Goal: Transaction & Acquisition: Purchase product/service

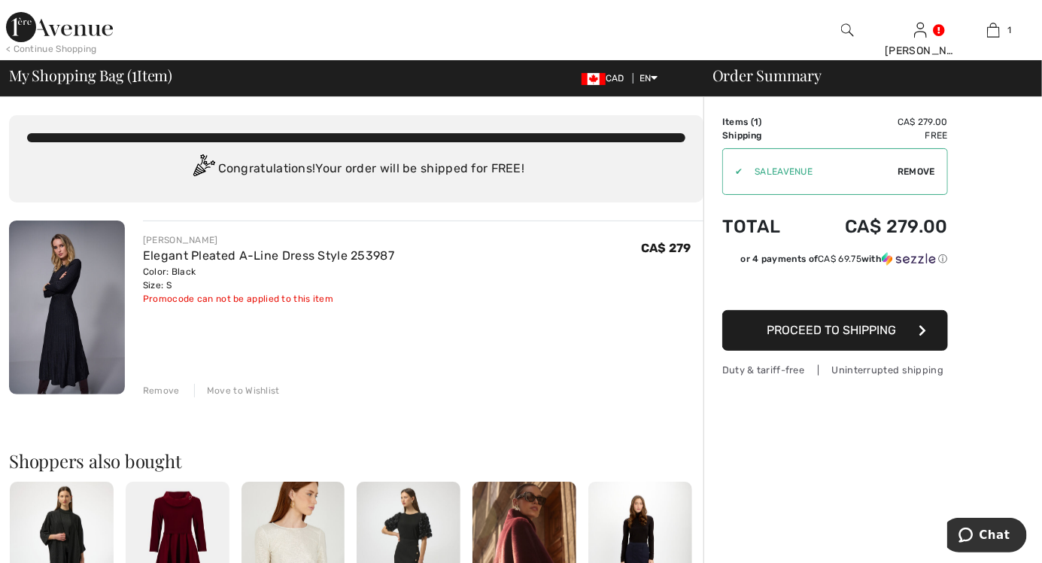
click at [915, 175] on span "Remove" at bounding box center [917, 172] width 38 height 14
click at [853, 168] on input "TEXT" at bounding box center [814, 171] width 183 height 45
type input "NEW15"
click at [921, 172] on span "Apply" at bounding box center [921, 172] width 30 height 14
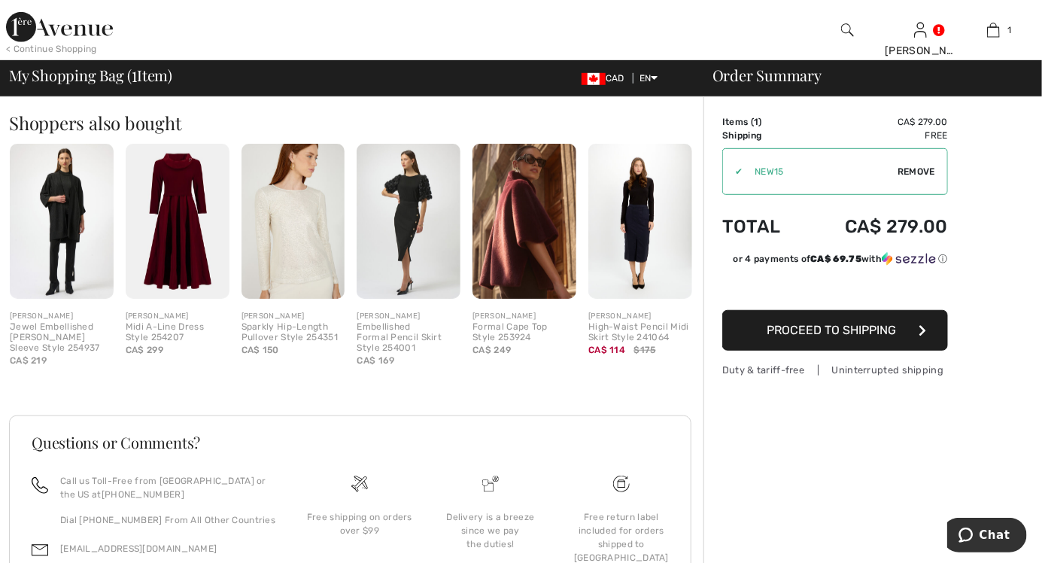
scroll to position [337, 0]
click at [894, 339] on button "Proceed to Shipping" at bounding box center [836, 330] width 226 height 41
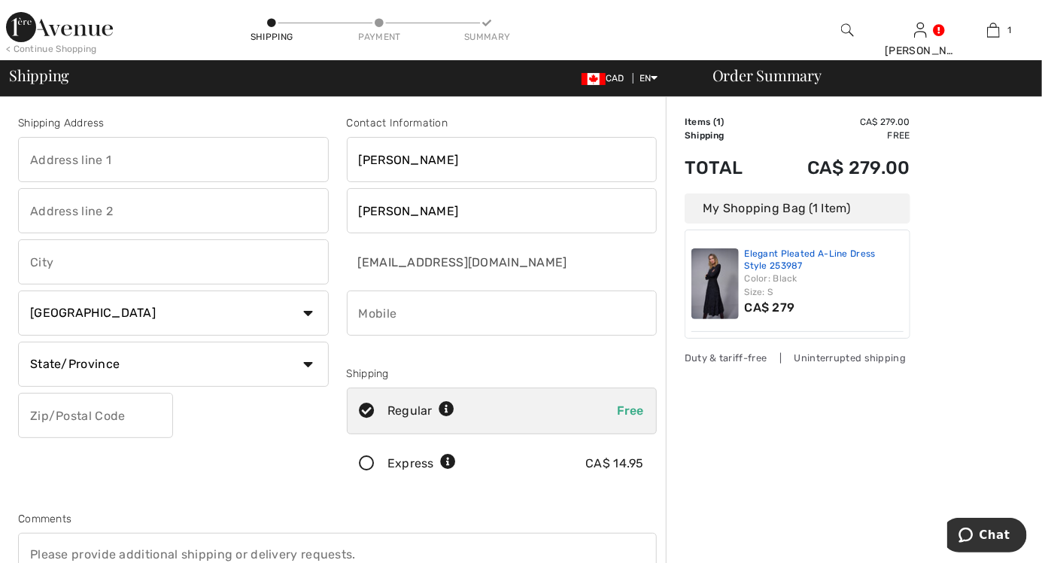
click at [843, 268] on link "Elegant Pleated A-Line Dress Style 253987" at bounding box center [825, 259] width 160 height 23
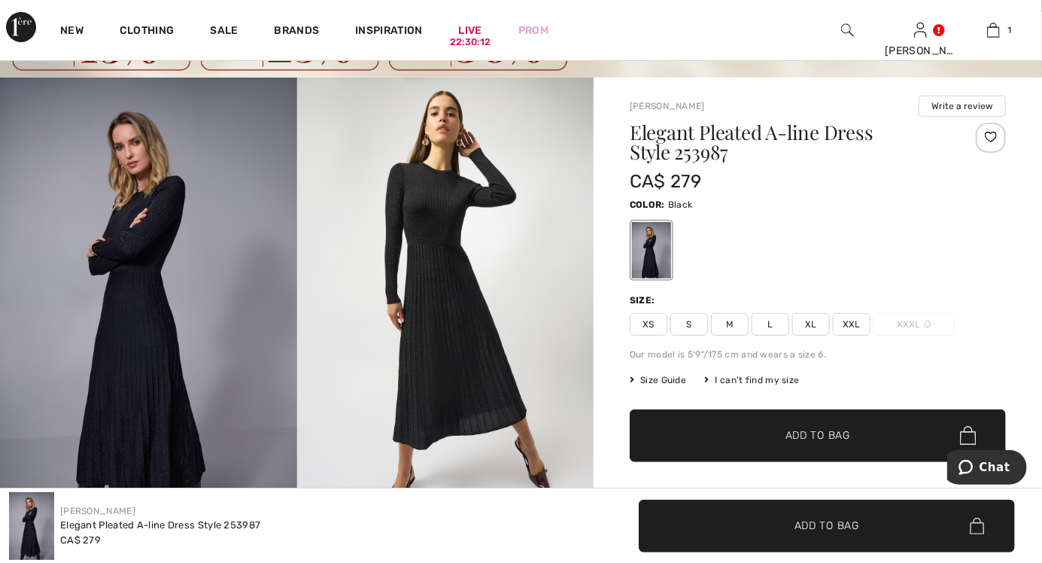
scroll to position [72, 0]
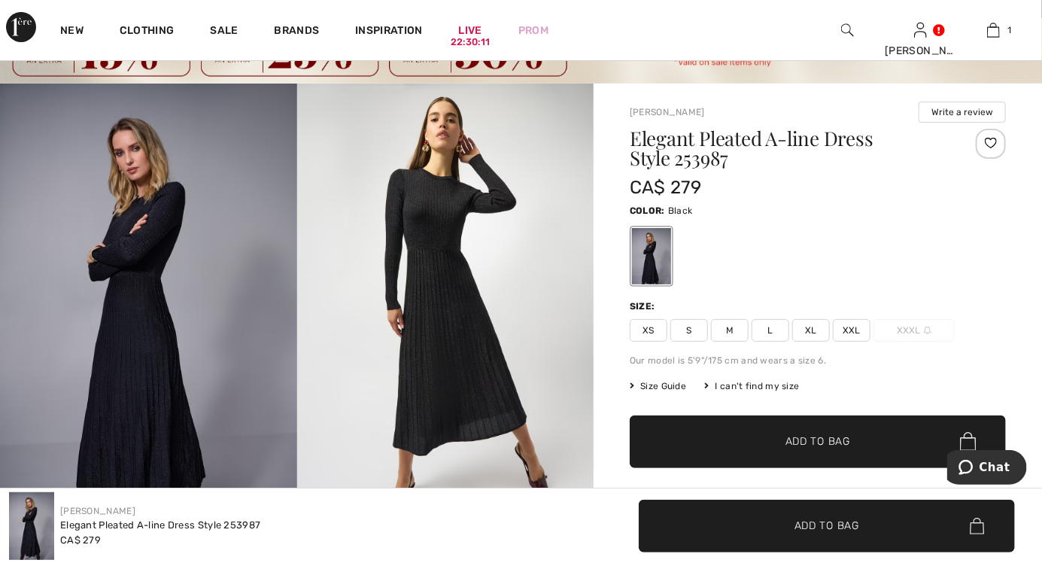
click at [442, 333] on img at bounding box center [445, 306] width 297 height 445
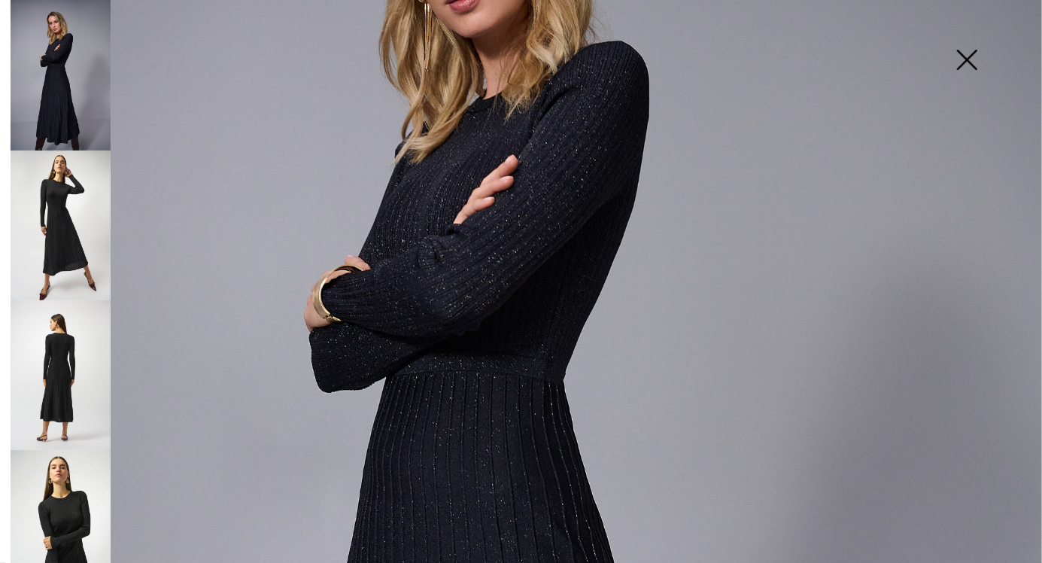
scroll to position [298, 0]
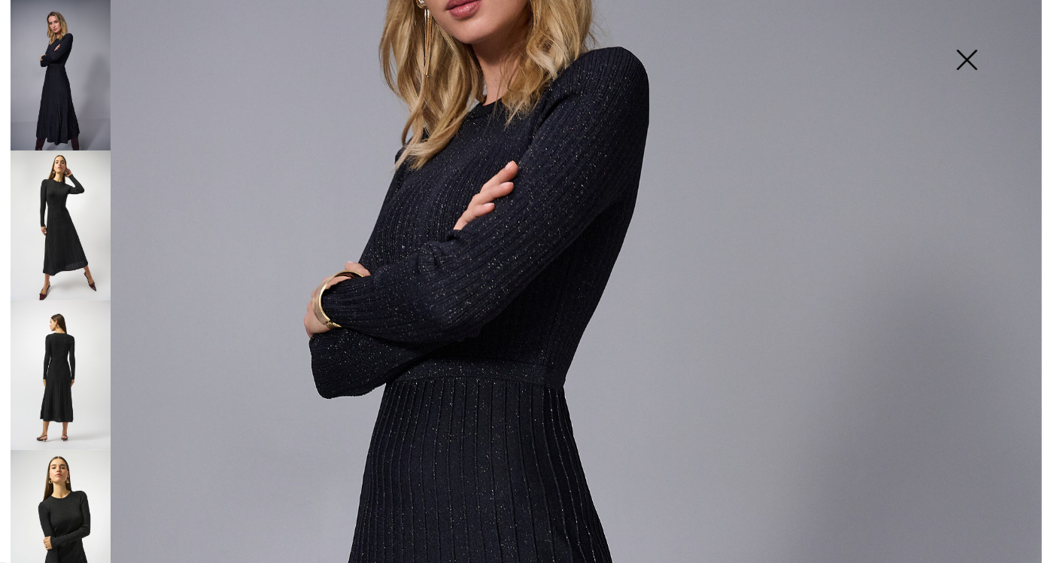
click at [62, 194] on img at bounding box center [61, 226] width 100 height 150
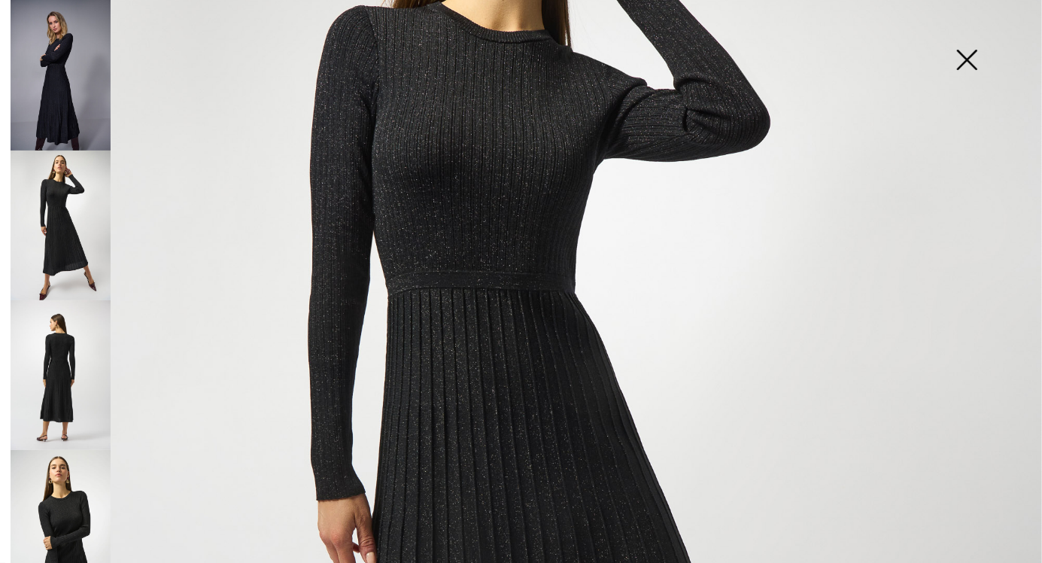
scroll to position [295, 0]
click at [72, 361] on img at bounding box center [61, 375] width 100 height 150
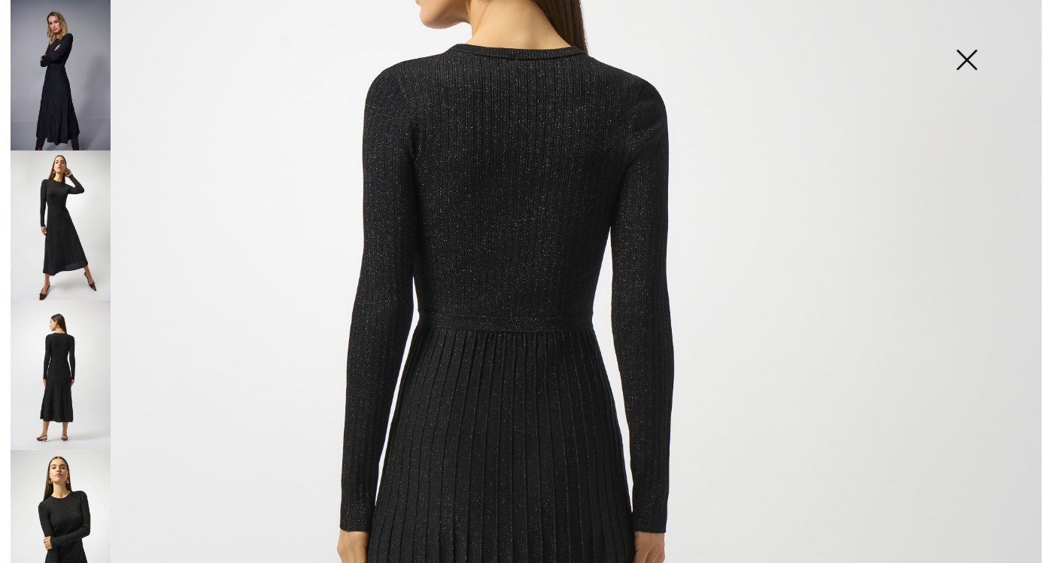
scroll to position [294, 0]
click at [75, 512] on img at bounding box center [61, 525] width 100 height 150
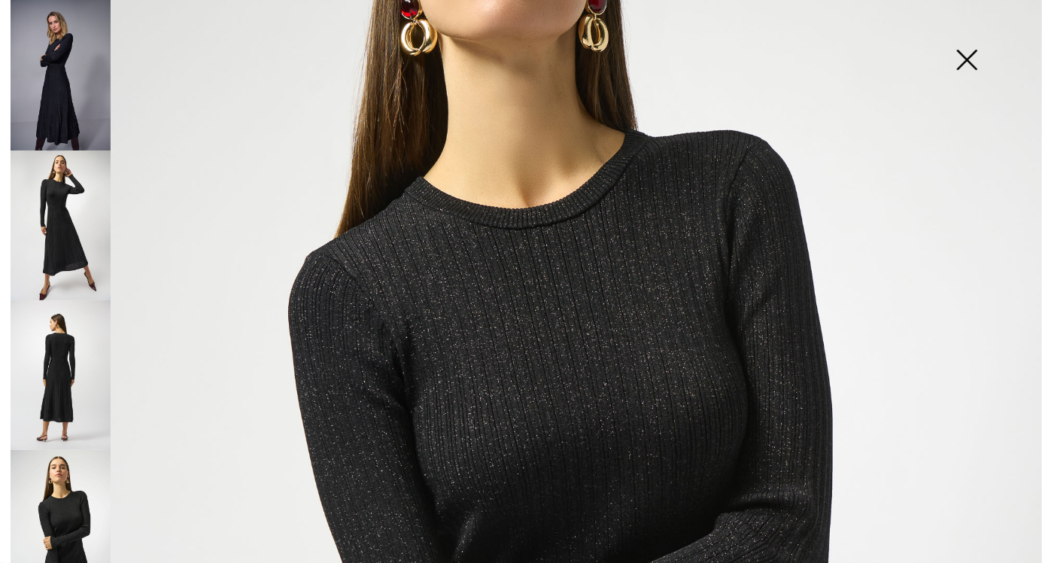
scroll to position [288, 0]
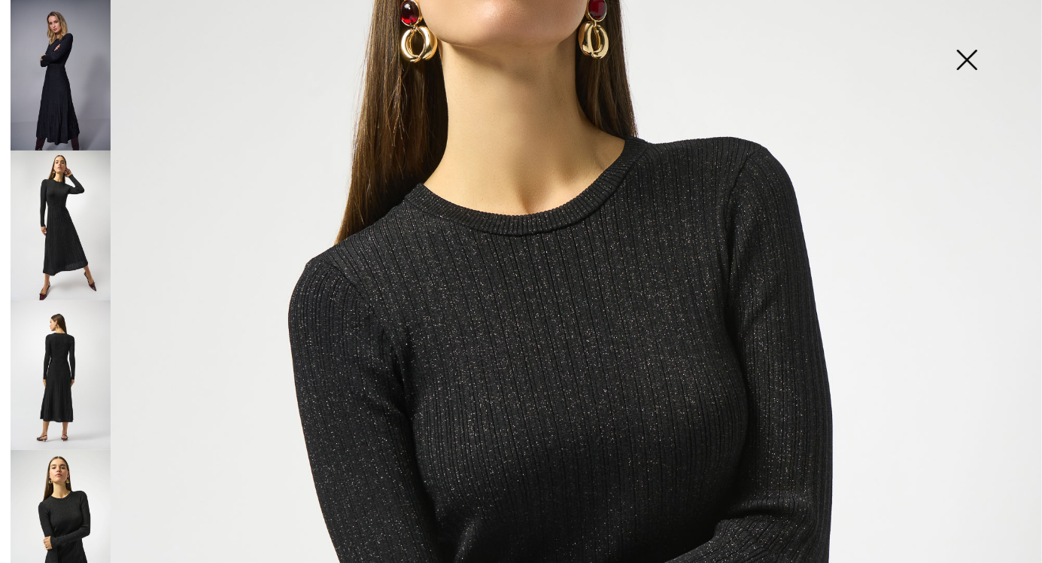
click at [81, 507] on img at bounding box center [61, 525] width 100 height 150
click at [84, 490] on img at bounding box center [61, 525] width 100 height 150
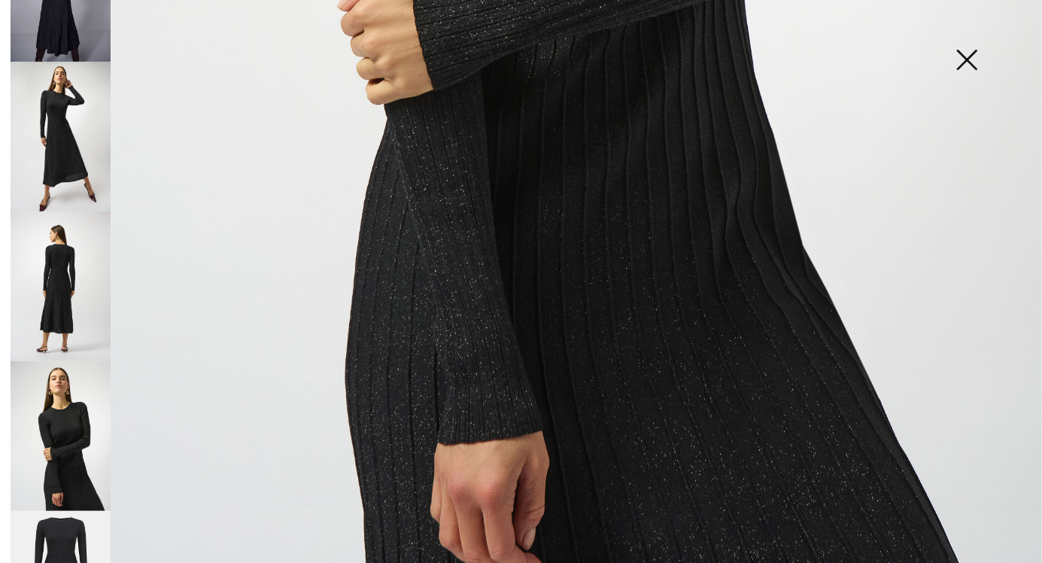
scroll to position [112, 0]
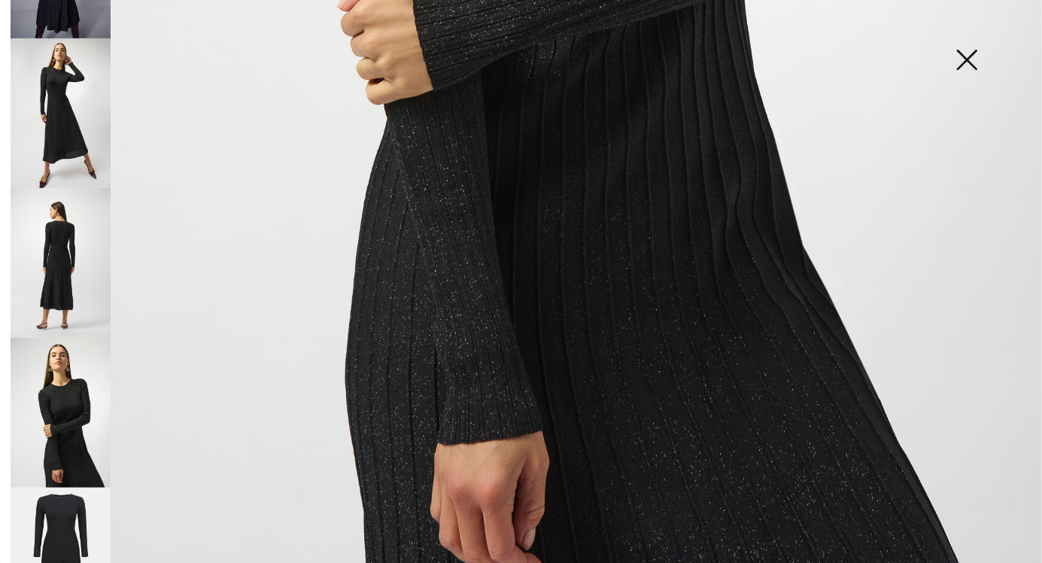
click at [79, 520] on img at bounding box center [61, 563] width 100 height 150
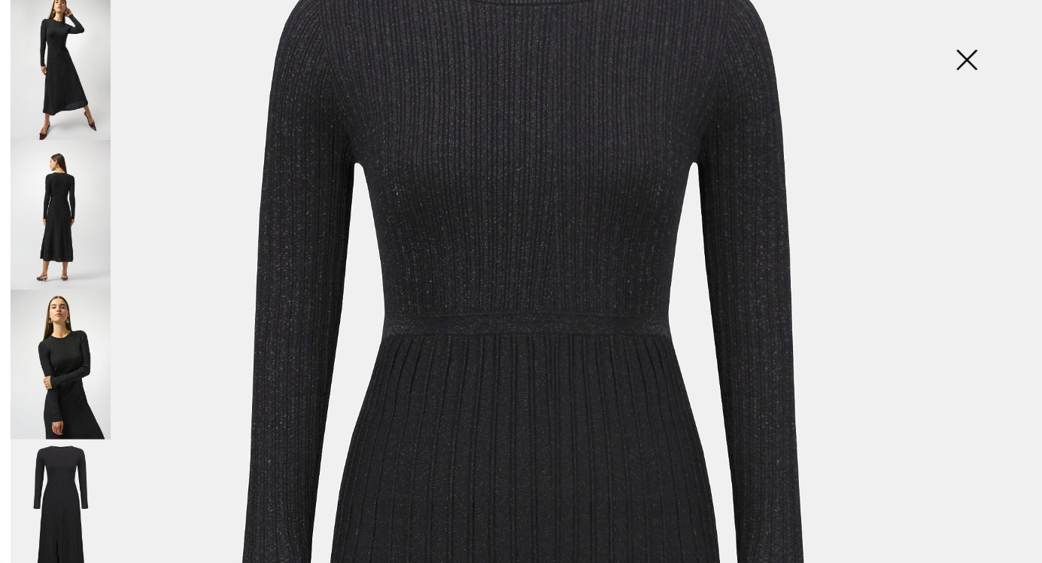
scroll to position [0, 0]
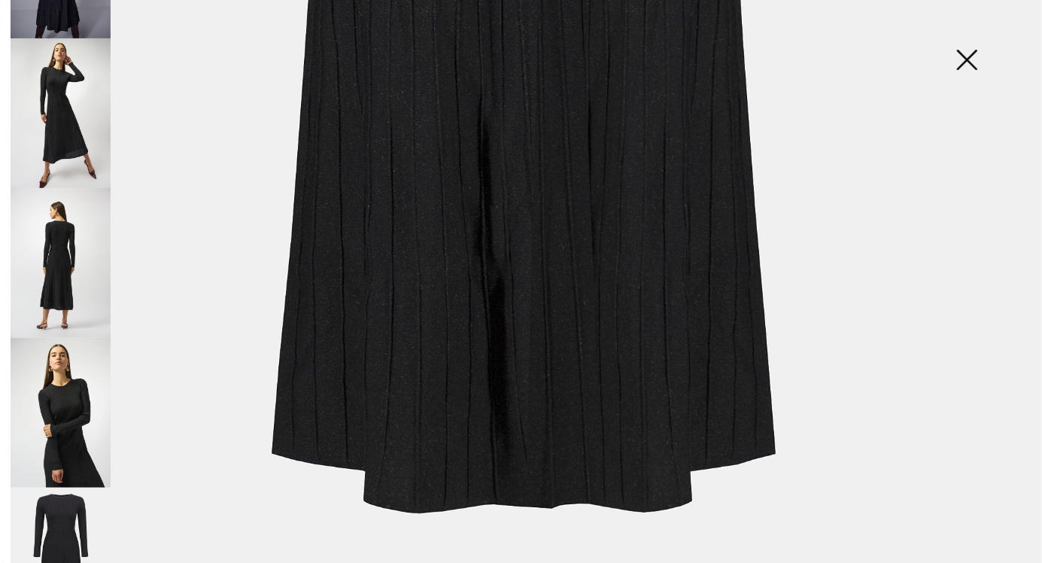
click at [972, 62] on img at bounding box center [967, 62] width 75 height 78
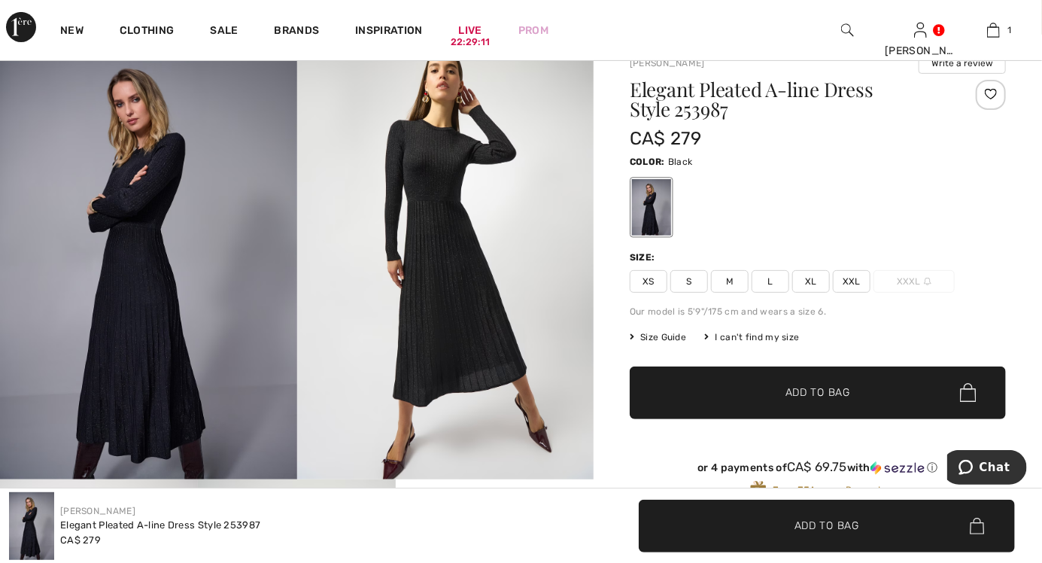
click at [695, 279] on span "S" at bounding box center [690, 281] width 38 height 23
click at [860, 399] on span "✔ Added to Bag Add to Bag" at bounding box center [818, 393] width 376 height 53
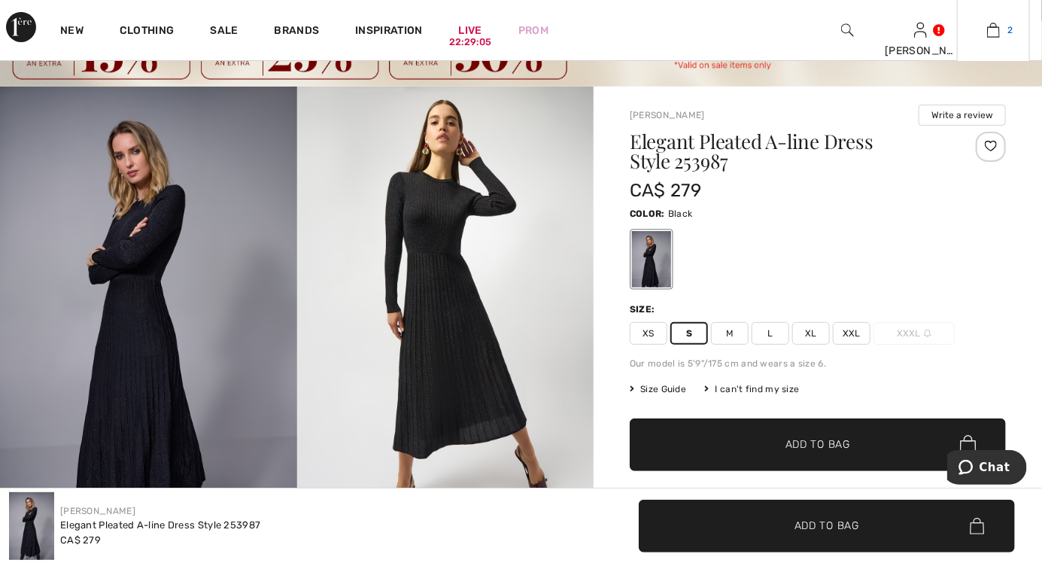
click at [1008, 38] on link "2" at bounding box center [994, 30] width 72 height 18
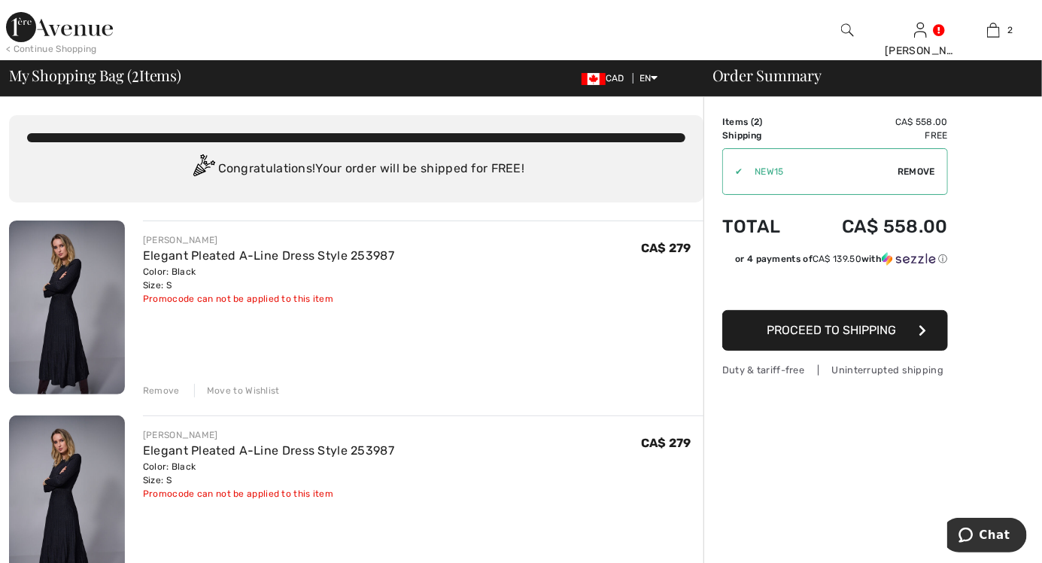
click at [647, 483] on div "CA$ 279" at bounding box center [672, 464] width 62 height 72
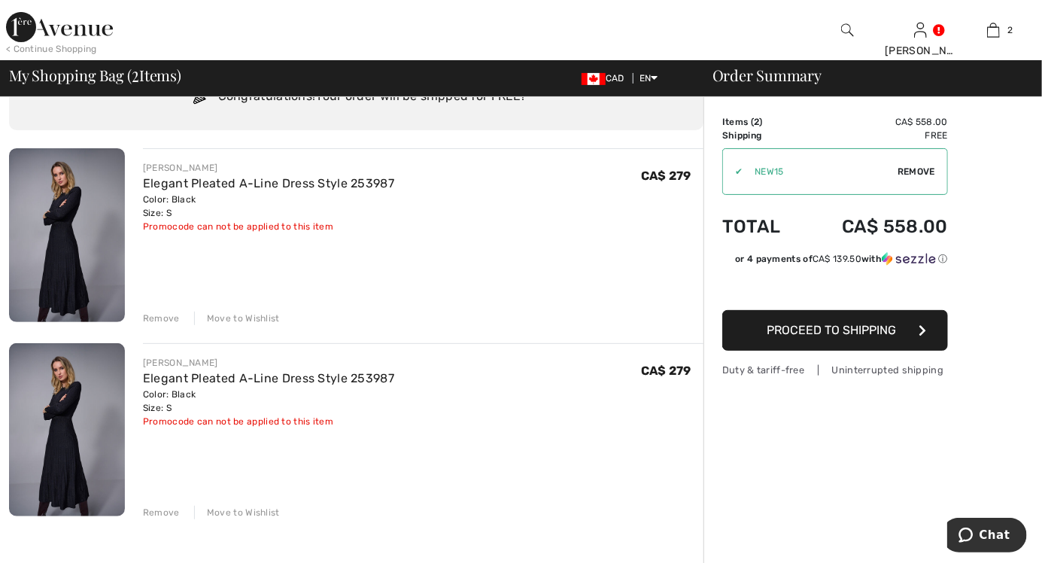
scroll to position [75, 0]
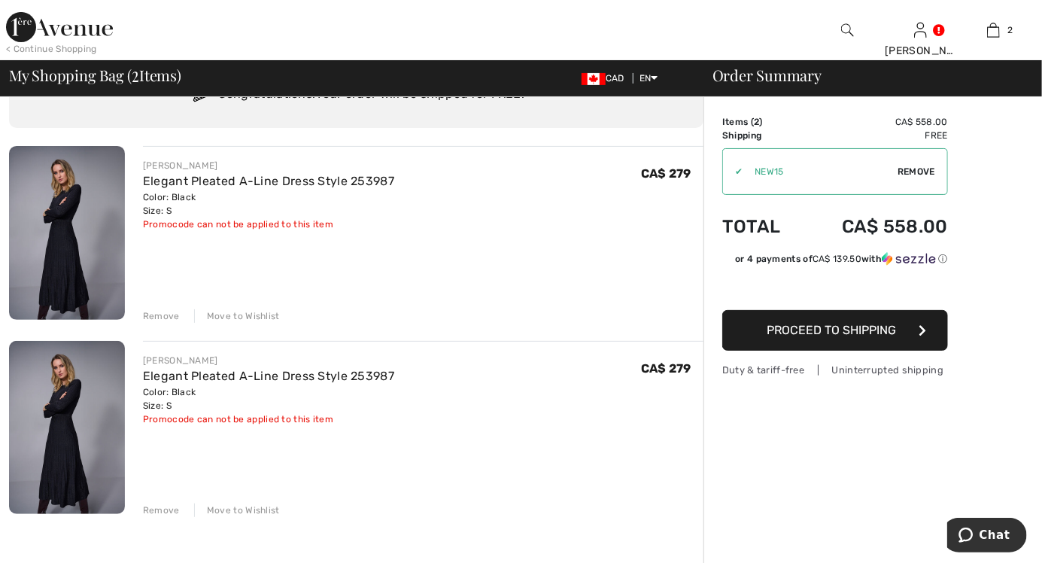
click at [167, 510] on div "Remove" at bounding box center [161, 511] width 37 height 14
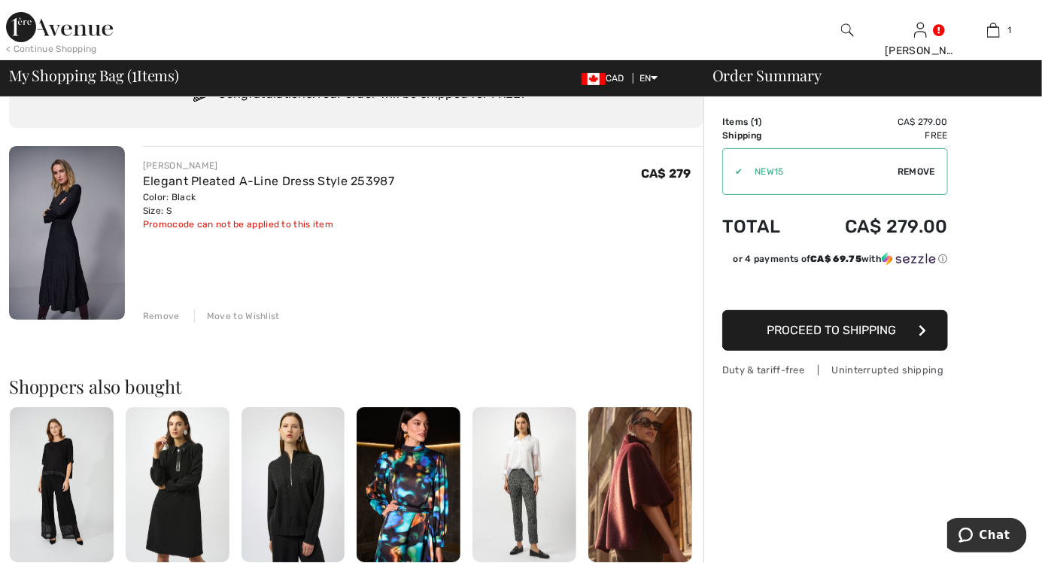
click at [855, 332] on span "Proceed to Shipping" at bounding box center [831, 330] width 129 height 14
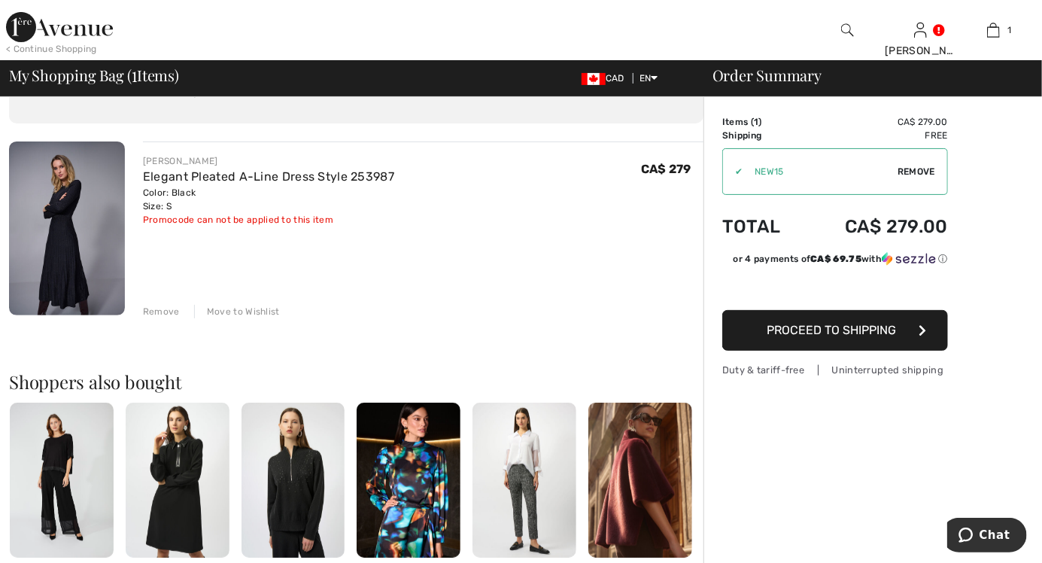
scroll to position [123, 0]
